Goal: Task Accomplishment & Management: Complete application form

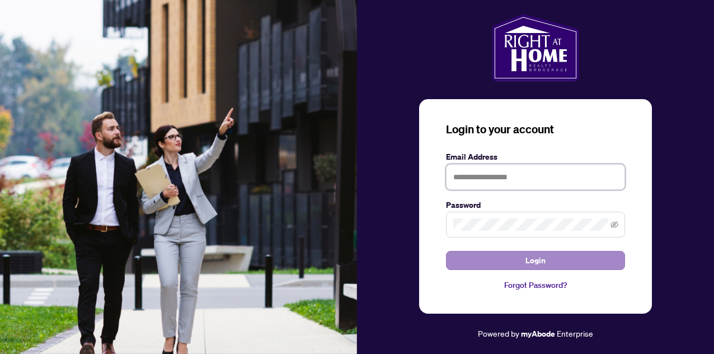
type input "**********"
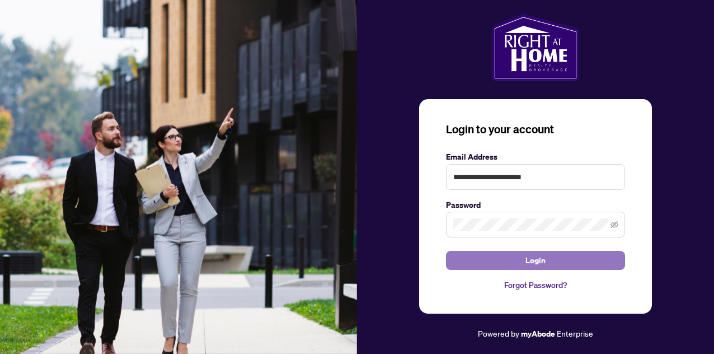
click at [521, 257] on button "Login" at bounding box center [535, 260] width 179 height 19
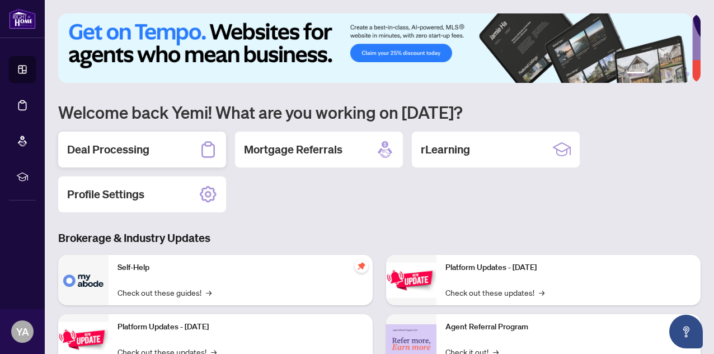
click at [147, 144] on h2 "Deal Processing" at bounding box center [108, 150] width 82 height 16
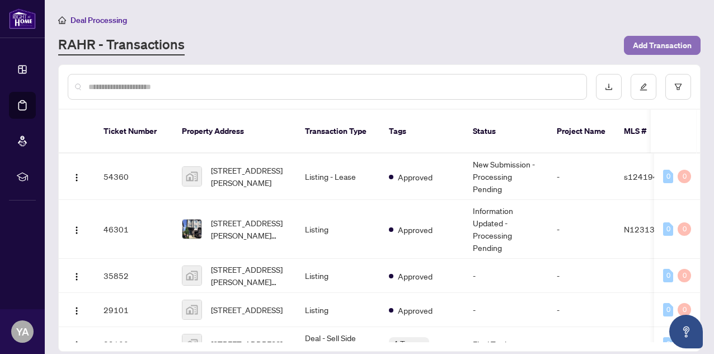
click at [656, 44] on span "Add Transaction" at bounding box center [662, 45] width 59 height 18
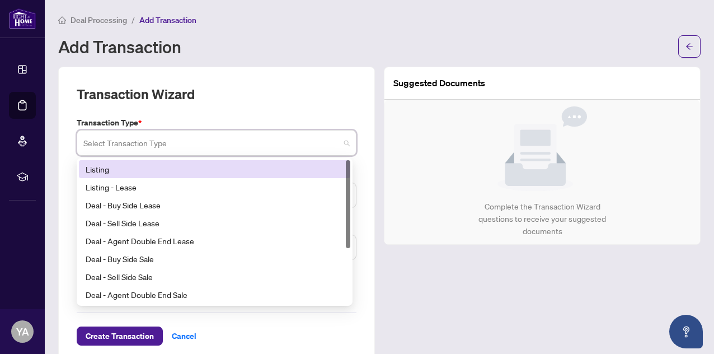
click at [241, 143] on input "search" at bounding box center [211, 144] width 256 height 25
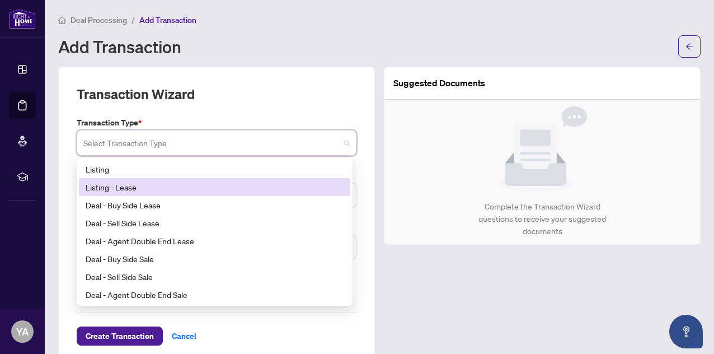
click at [147, 185] on div "Listing - Lease" at bounding box center [215, 187] width 258 height 12
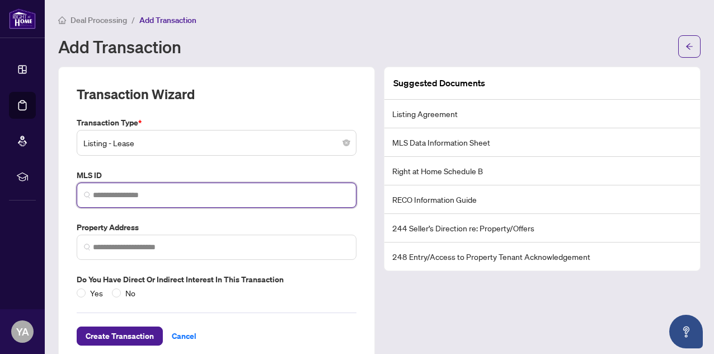
click at [173, 191] on input "search" at bounding box center [221, 195] width 256 height 12
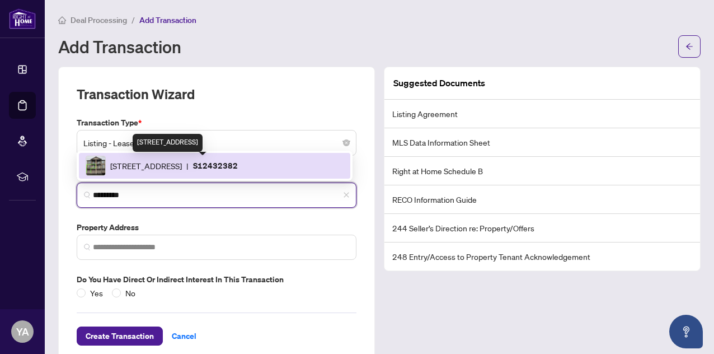
click at [168, 169] on span "[STREET_ADDRESS]" at bounding box center [146, 165] width 72 height 12
type input "*********"
type input "**********"
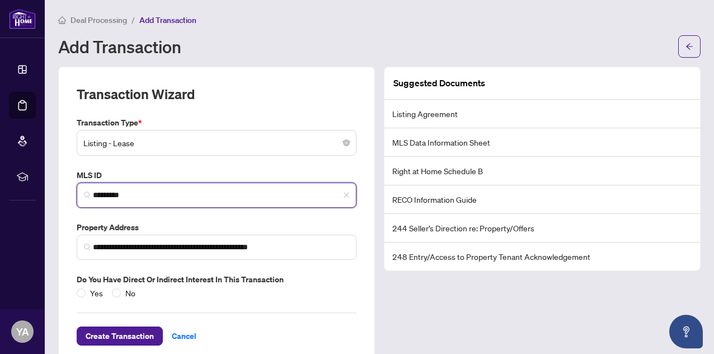
scroll to position [21, 0]
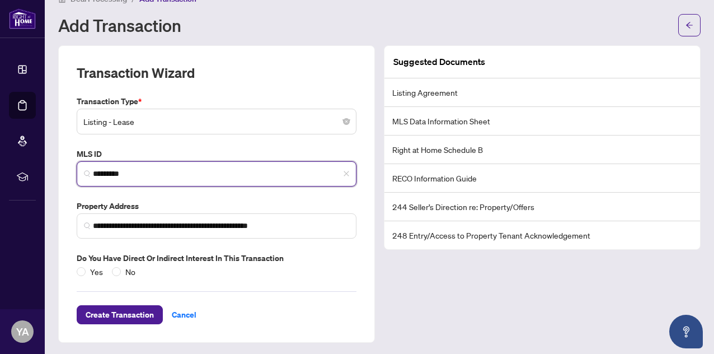
type input "*********"
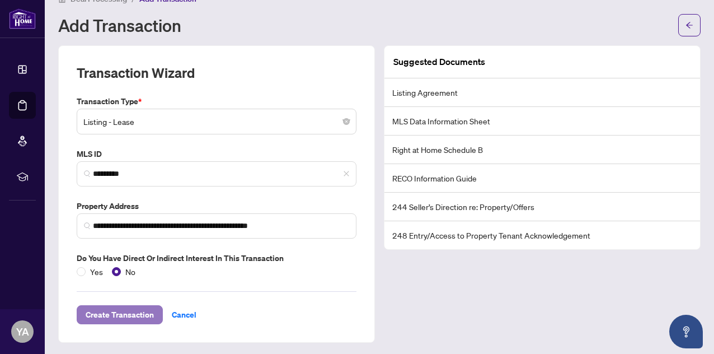
click at [117, 312] on span "Create Transaction" at bounding box center [120, 314] width 68 height 18
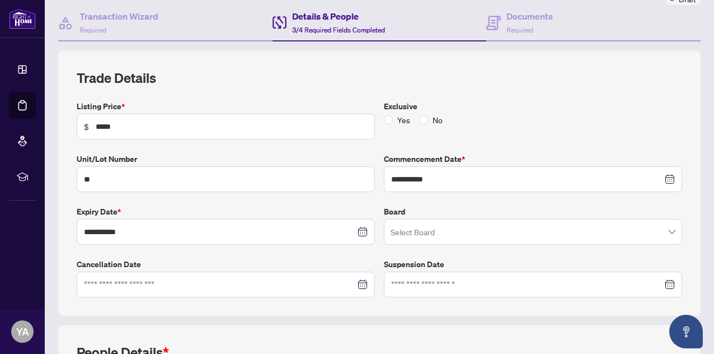
scroll to position [103, 0]
click at [453, 172] on input "**********" at bounding box center [526, 178] width 271 height 12
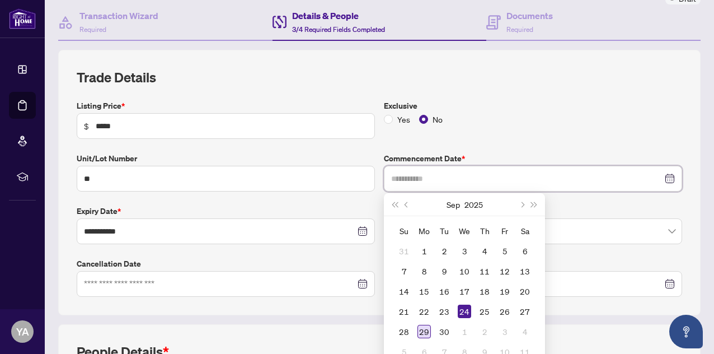
type input "**********"
click at [418, 327] on div "29" at bounding box center [423, 330] width 13 height 13
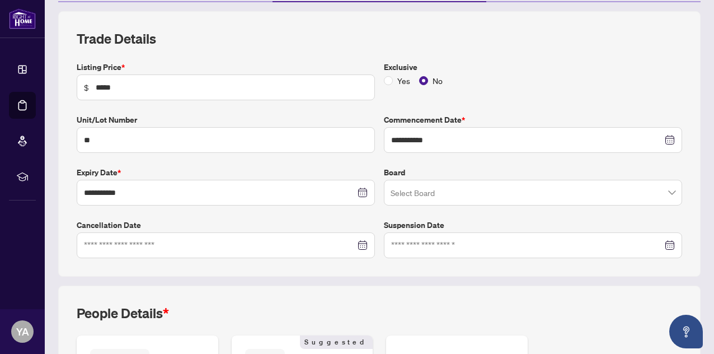
scroll to position [146, 0]
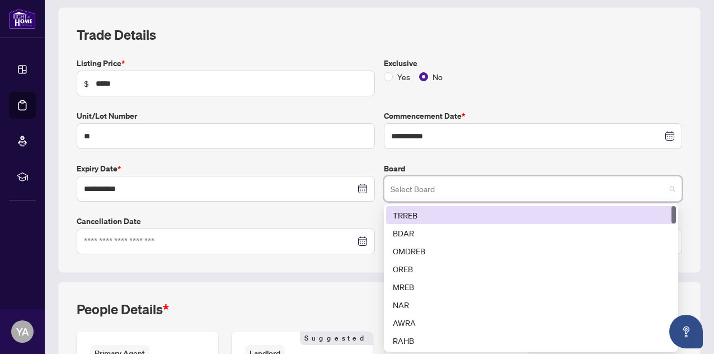
click at [491, 191] on input "search" at bounding box center [527, 190] width 275 height 25
click at [406, 211] on div "TRREB" at bounding box center [531, 215] width 276 height 12
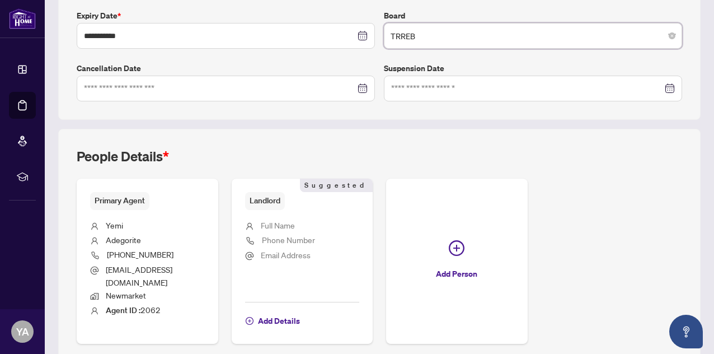
scroll to position [333, 0]
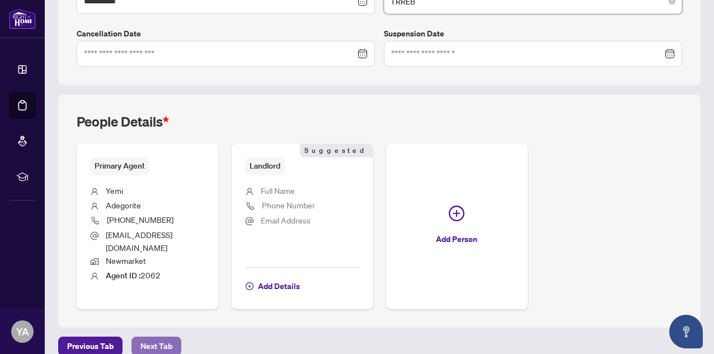
click at [147, 337] on span "Next Tab" at bounding box center [156, 346] width 32 height 18
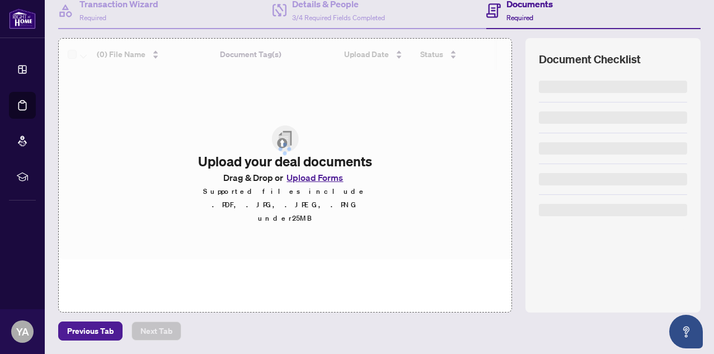
scroll to position [114, 0]
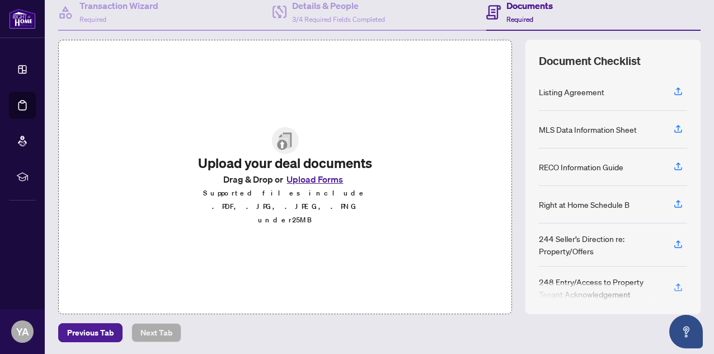
click at [303, 186] on button "Upload Forms" at bounding box center [314, 179] width 63 height 15
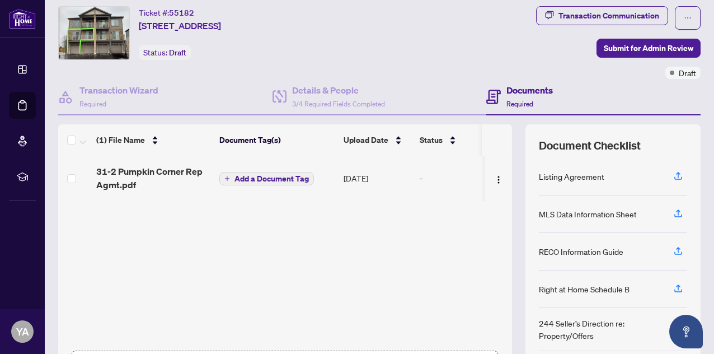
scroll to position [0, 0]
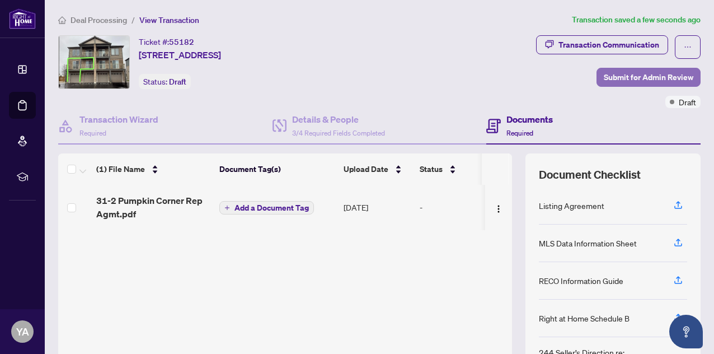
click at [638, 73] on span "Submit for Admin Review" at bounding box center [648, 77] width 89 height 18
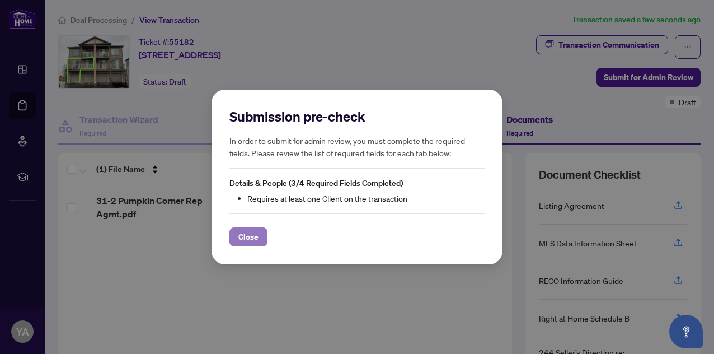
click at [246, 235] on span "Close" at bounding box center [248, 237] width 20 height 18
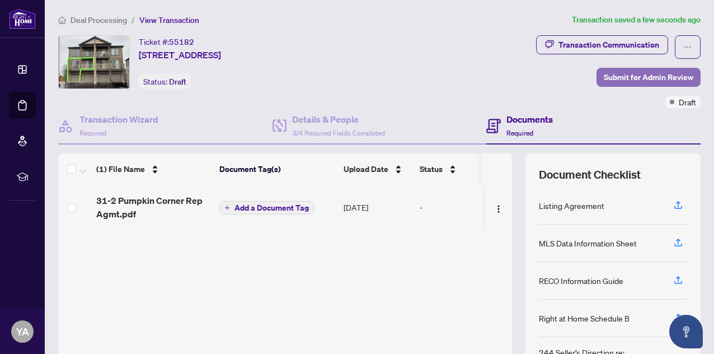
click at [629, 73] on span "Submit for Admin Review" at bounding box center [648, 77] width 89 height 18
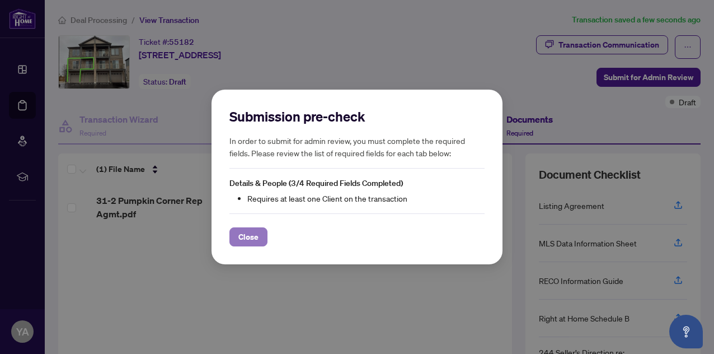
click at [251, 234] on span "Close" at bounding box center [248, 237] width 20 height 18
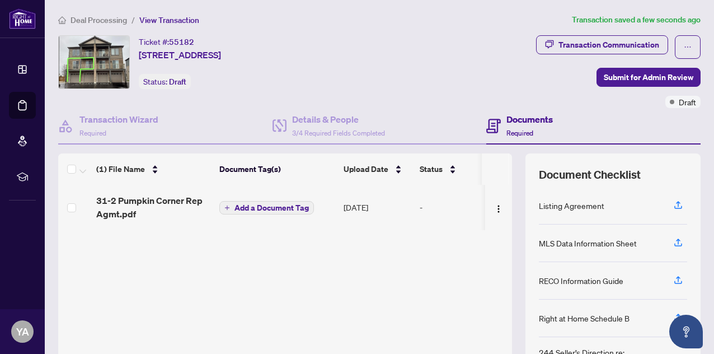
scroll to position [114, 0]
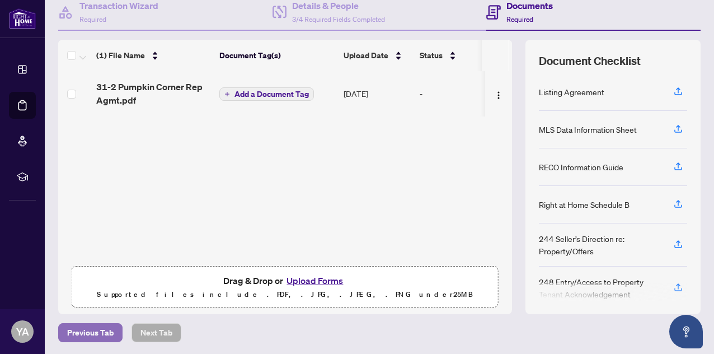
click at [85, 329] on span "Previous Tab" at bounding box center [90, 332] width 46 height 18
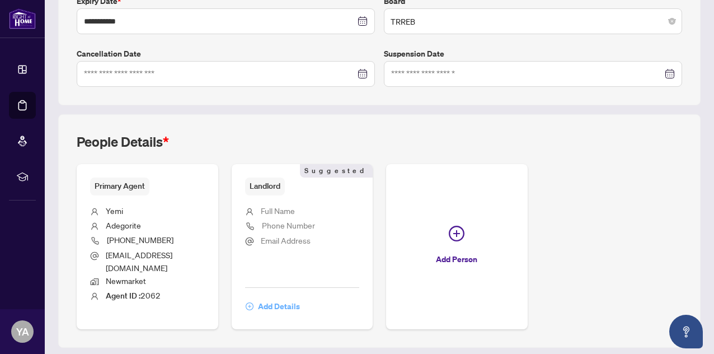
scroll to position [314, 0]
click at [300, 296] on span "Add Details" at bounding box center [279, 305] width 42 height 18
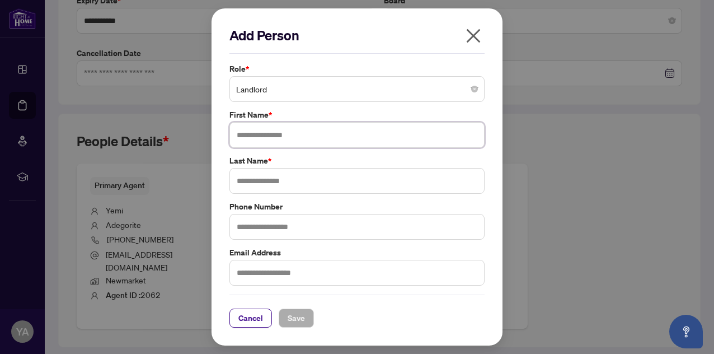
click at [302, 136] on input "text" at bounding box center [356, 135] width 255 height 26
type input "******"
click at [299, 183] on input "text" at bounding box center [356, 181] width 255 height 26
type input "*******"
click at [289, 316] on span "Save" at bounding box center [296, 318] width 17 height 18
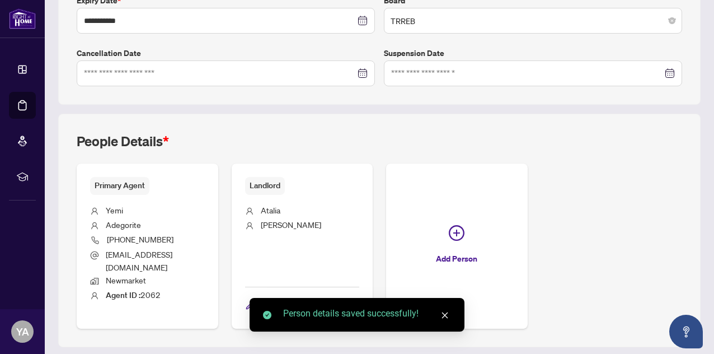
scroll to position [333, 0]
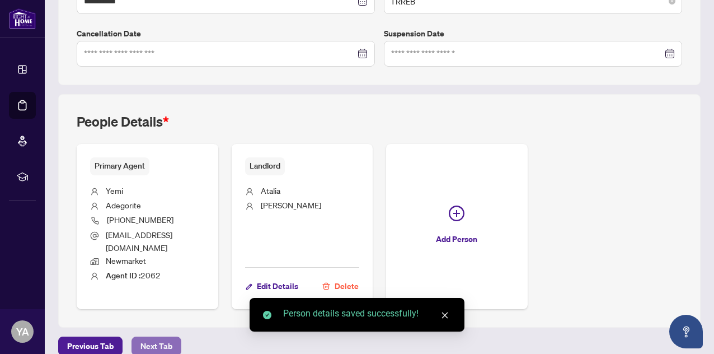
click at [147, 337] on span "Next Tab" at bounding box center [156, 346] width 32 height 18
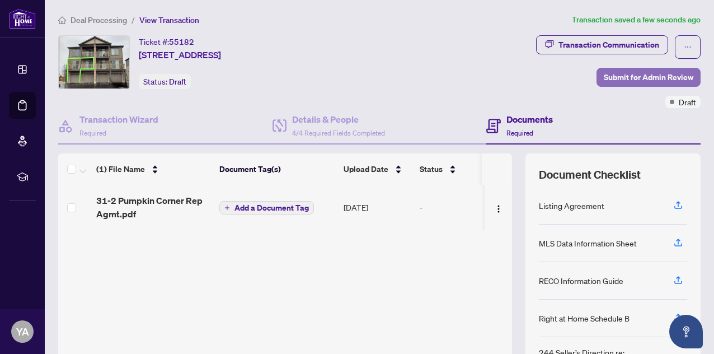
click at [624, 73] on span "Submit for Admin Review" at bounding box center [648, 77] width 89 height 18
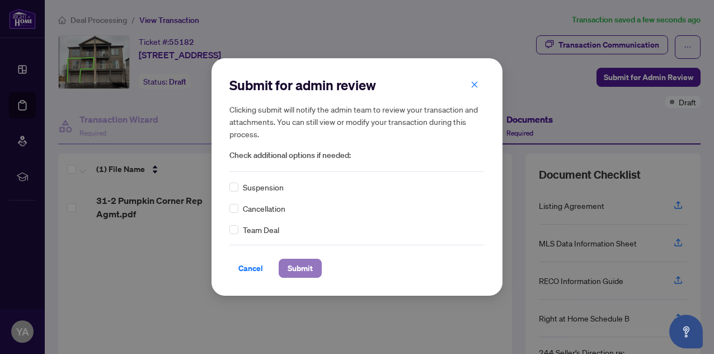
click at [295, 263] on span "Submit" at bounding box center [300, 268] width 25 height 18
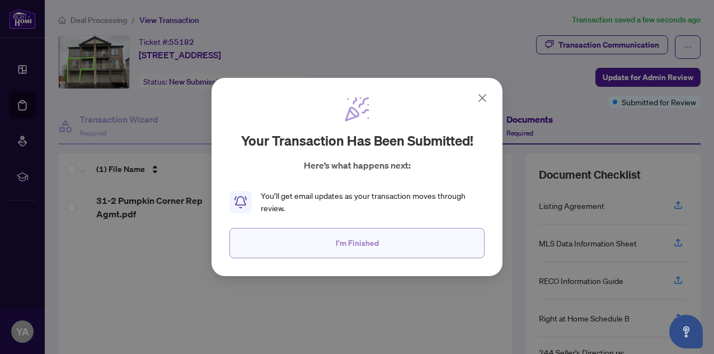
click at [340, 241] on span "I'm Finished" at bounding box center [357, 243] width 43 height 18
